Goal: Task Accomplishment & Management: Use online tool/utility

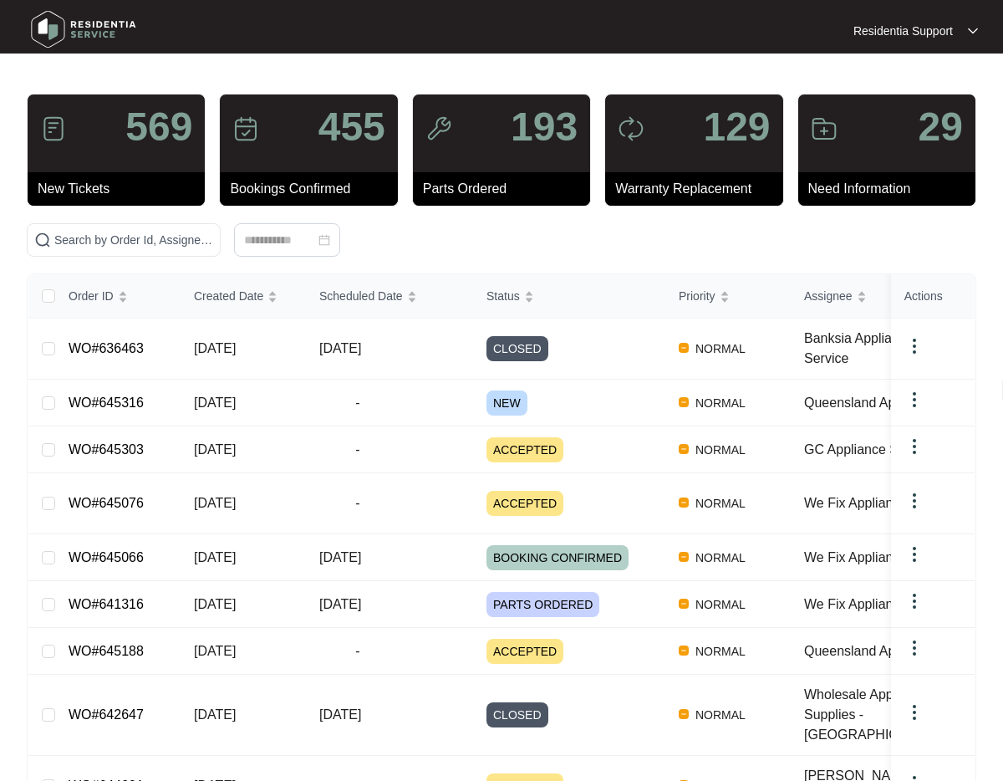
click at [792, 245] on div "Filters" at bounding box center [953, 239] width 731 height 33
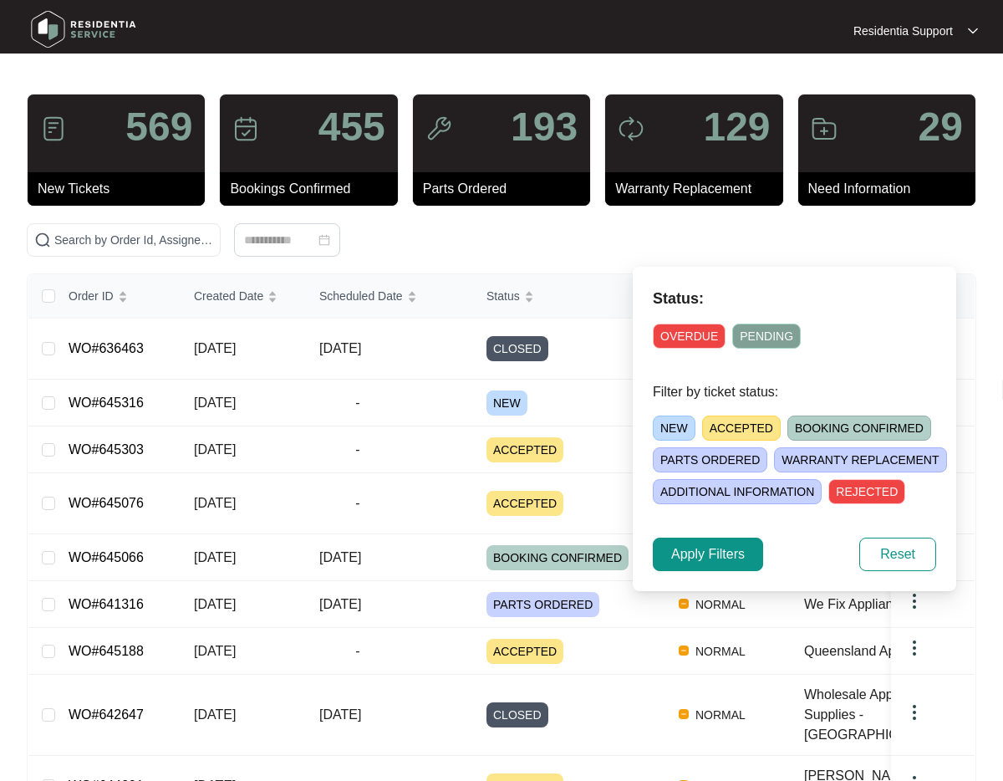
click at [695, 331] on span "OVERDUE" at bounding box center [689, 335] width 73 height 25
click at [714, 559] on span "Apply Filters" at bounding box center [708, 554] width 74 height 20
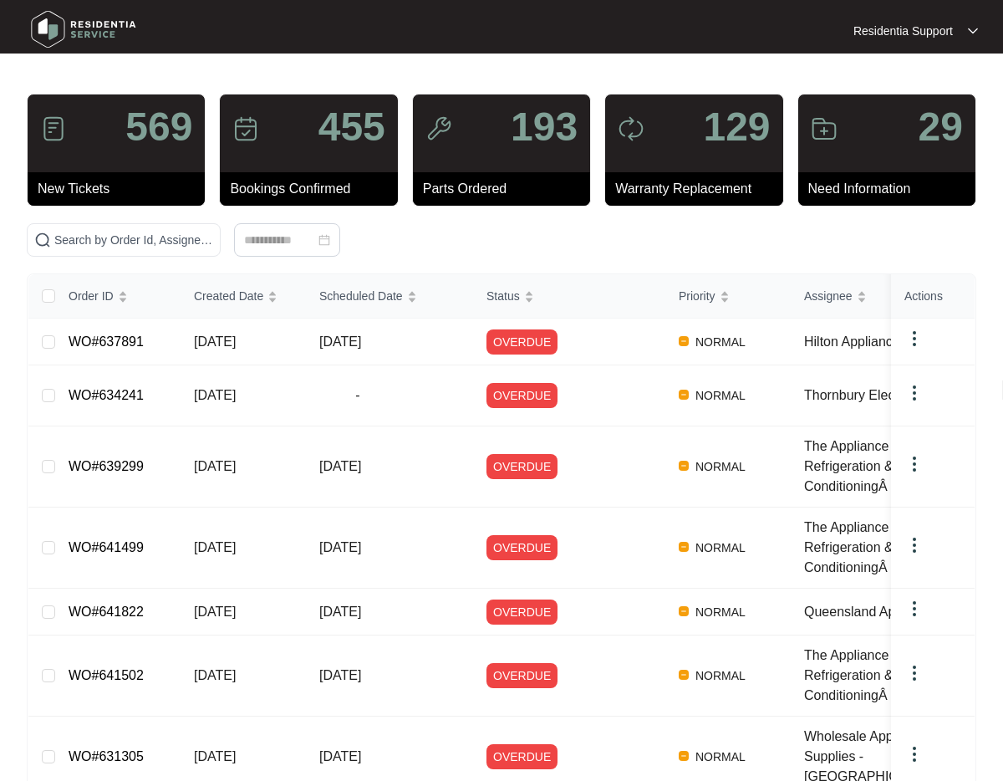
drag, startPoint x: 902, startPoint y: 272, endPoint x: 899, endPoint y: 283, distance: 11.2
click at [902, 272] on span "Download Tickets CSV" at bounding box center [889, 271] width 148 height 18
